Goal: Find contact information: Find contact information

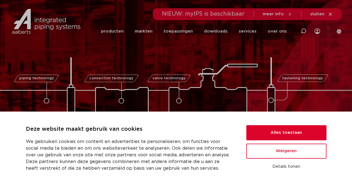
scroll to position [83, 0]
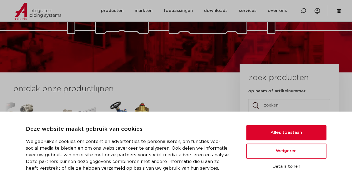
click at [224, 108] on div "VSH SmartPress VSH XPress VSH SudoPress VSH PowerPress VSH Shurjoint VSH Super …" at bounding box center [117, 150] width 224 height 101
click at [279, 168] on button "Details tonen" at bounding box center [286, 166] width 80 height 9
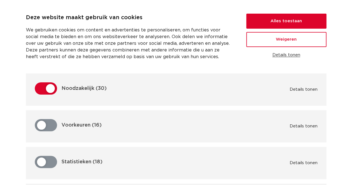
scroll to position [0, 0]
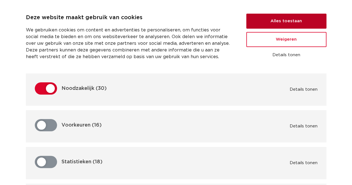
click at [280, 24] on button "Alles toestaan" at bounding box center [286, 21] width 80 height 15
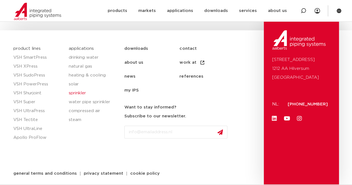
scroll to position [842, 0]
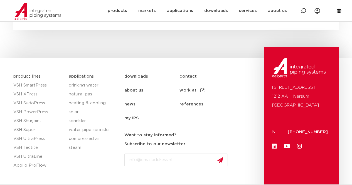
click at [187, 76] on font "contact" at bounding box center [187, 76] width 17 height 4
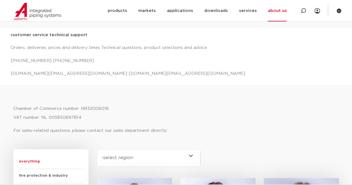
scroll to position [223, 0]
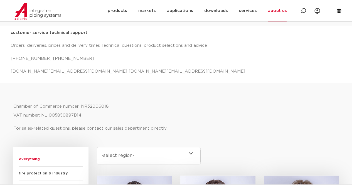
click at [67, 71] on font "[DOMAIN_NAME][EMAIL_ADDRESS][DOMAIN_NAME] [DOMAIN_NAME][EMAIL_ADDRESS][DOMAIN_N…" at bounding box center [128, 71] width 234 height 4
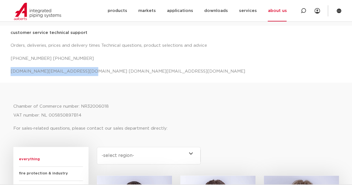
drag, startPoint x: 11, startPoint y: 69, endPoint x: 77, endPoint y: 75, distance: 67.0
click at [77, 75] on p "[DOMAIN_NAME][EMAIL_ADDRESS][DOMAIN_NAME] [DOMAIN_NAME][EMAIL_ADDRESS][DOMAIN_N…" at bounding box center [176, 71] width 331 height 9
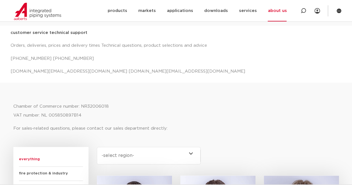
click at [238, 72] on p "[DOMAIN_NAME][EMAIL_ADDRESS][DOMAIN_NAME] [DOMAIN_NAME][EMAIL_ADDRESS][DOMAIN_N…" at bounding box center [176, 71] width 331 height 9
click at [85, 106] on font "Chamber of Commerce number: NR32006018" at bounding box center [60, 106] width 95 height 4
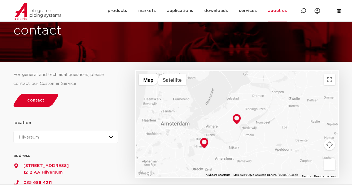
scroll to position [0, 0]
